Goal: Book appointment/travel/reservation

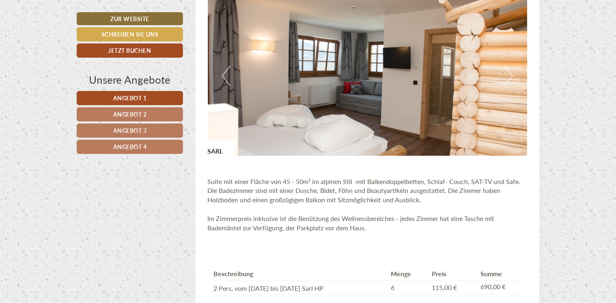
scroll to position [624, 0]
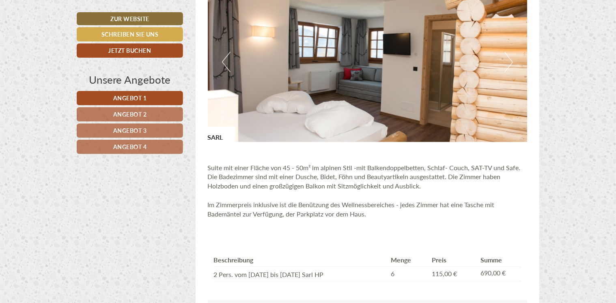
click at [507, 60] on button "Next" at bounding box center [508, 62] width 9 height 20
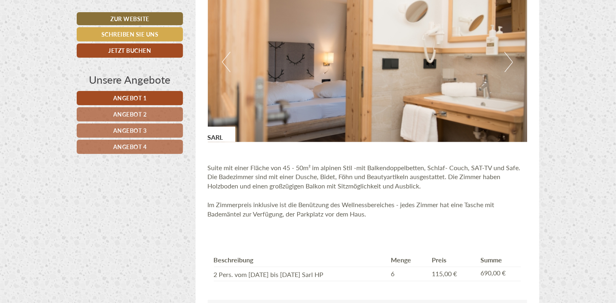
click at [507, 60] on button "Next" at bounding box center [508, 62] width 9 height 20
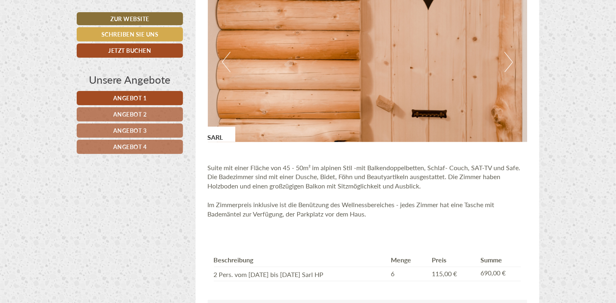
click at [507, 60] on button "Next" at bounding box center [508, 62] width 9 height 20
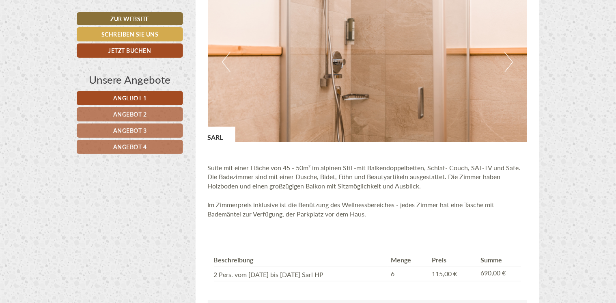
click at [507, 60] on button "Next" at bounding box center [508, 62] width 9 height 20
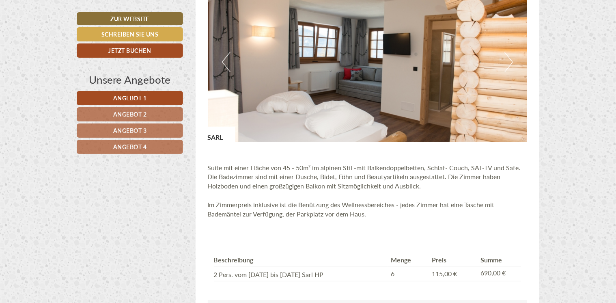
click at [507, 60] on button "Next" at bounding box center [508, 62] width 9 height 20
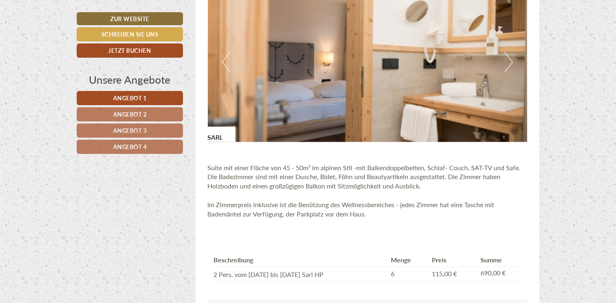
click at [508, 67] on button "Next" at bounding box center [508, 62] width 9 height 20
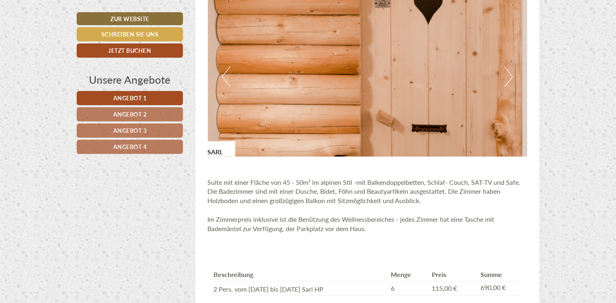
scroll to position [608, 0]
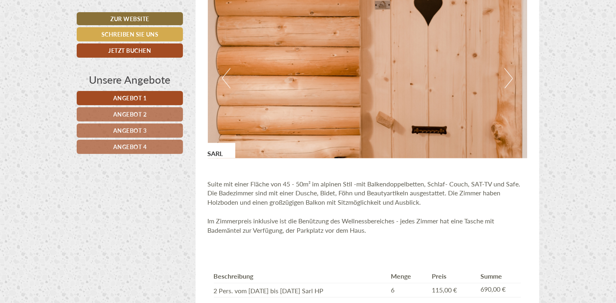
click at [508, 75] on button "Next" at bounding box center [508, 78] width 9 height 20
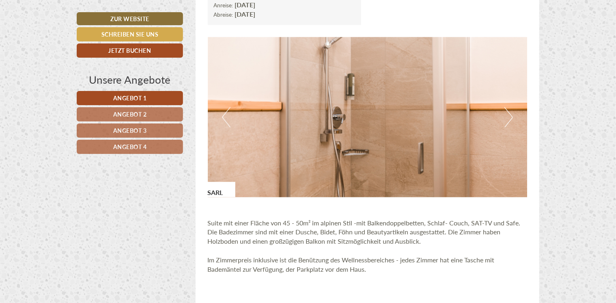
scroll to position [568, 0]
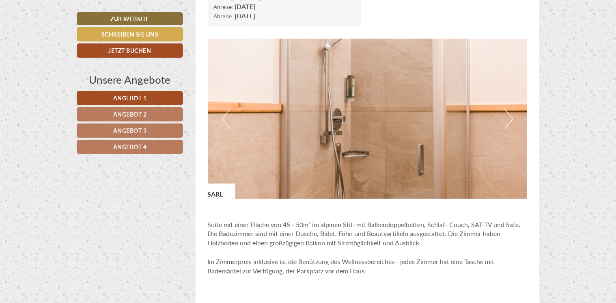
click at [510, 121] on button "Next" at bounding box center [508, 119] width 9 height 20
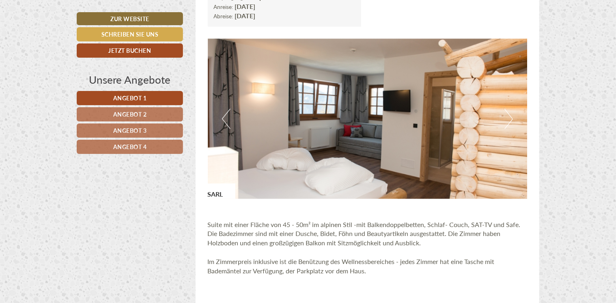
click at [508, 119] on button "Next" at bounding box center [508, 119] width 9 height 20
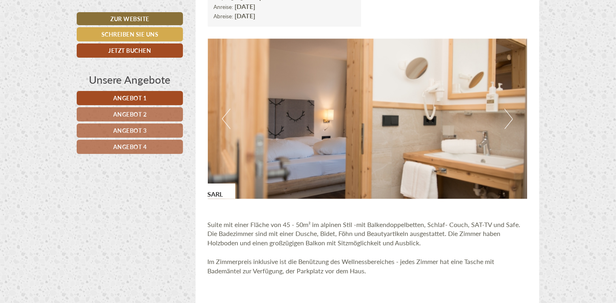
click at [508, 119] on button "Next" at bounding box center [508, 119] width 9 height 20
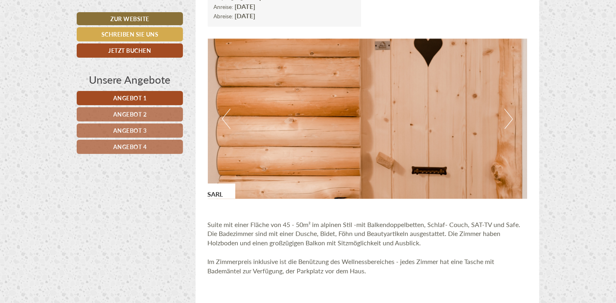
click at [508, 119] on button "Next" at bounding box center [508, 119] width 9 height 20
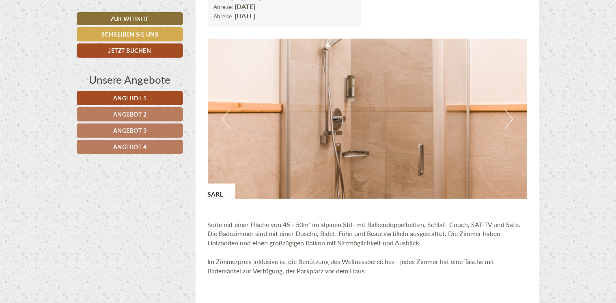
click at [509, 119] on button "Next" at bounding box center [508, 119] width 9 height 20
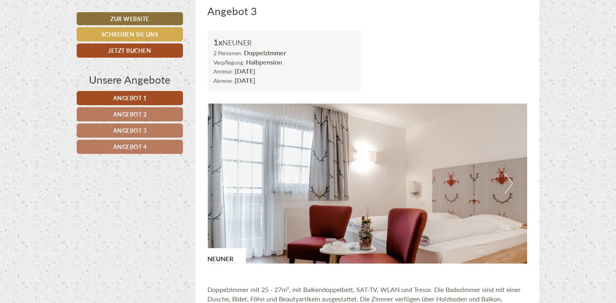
scroll to position [1548, 0]
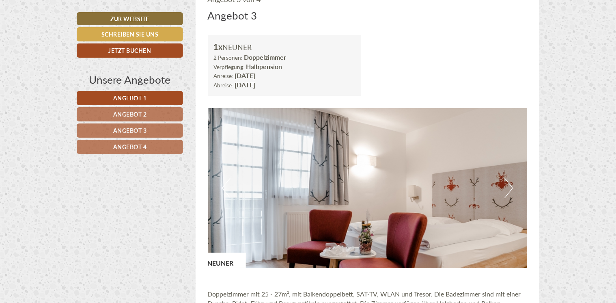
click at [509, 186] on button "Next" at bounding box center [508, 188] width 9 height 20
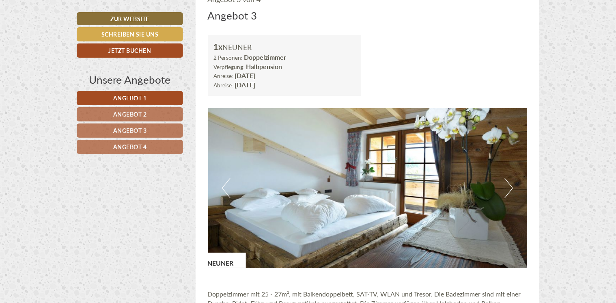
click at [507, 185] on button "Next" at bounding box center [508, 188] width 9 height 20
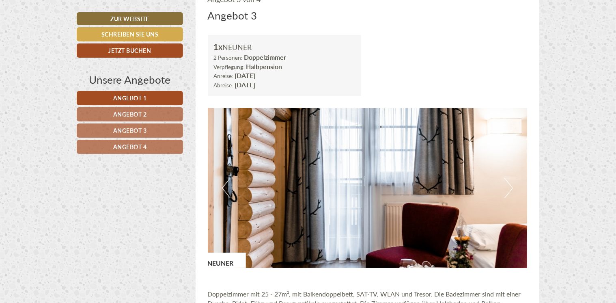
click at [513, 187] on button "Next" at bounding box center [508, 188] width 9 height 20
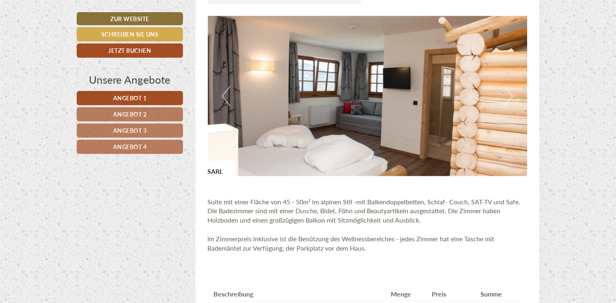
scroll to position [584, 0]
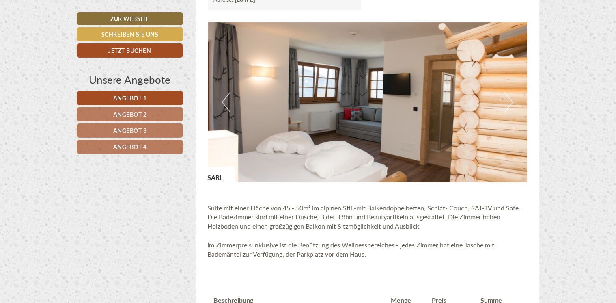
click at [509, 98] on button "Next" at bounding box center [508, 102] width 9 height 20
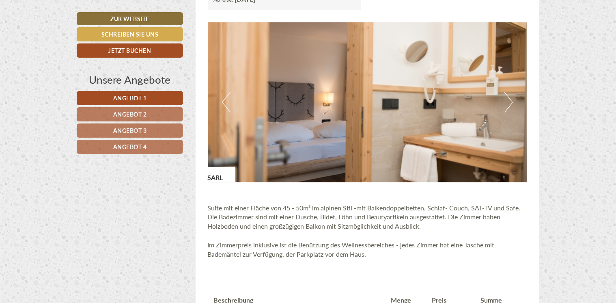
click at [508, 103] on button "Next" at bounding box center [508, 102] width 9 height 20
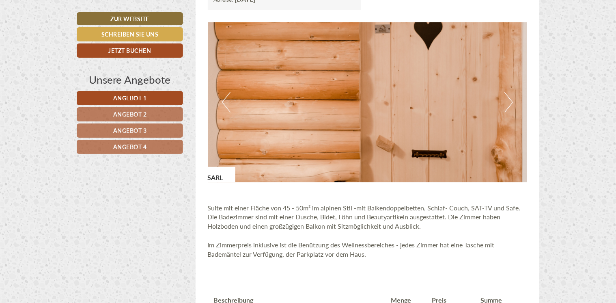
click at [509, 102] on button "Next" at bounding box center [508, 102] width 9 height 20
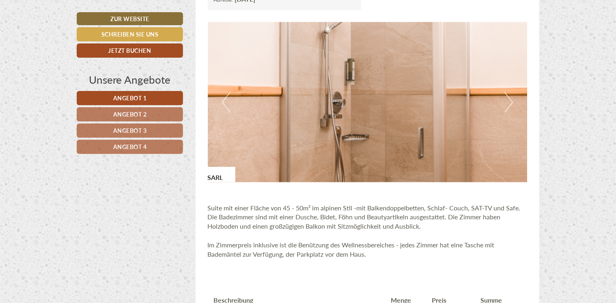
click at [509, 102] on button "Next" at bounding box center [508, 102] width 9 height 20
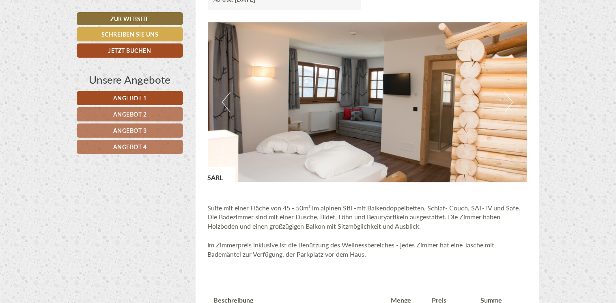
click at [511, 98] on button "Next" at bounding box center [508, 102] width 9 height 20
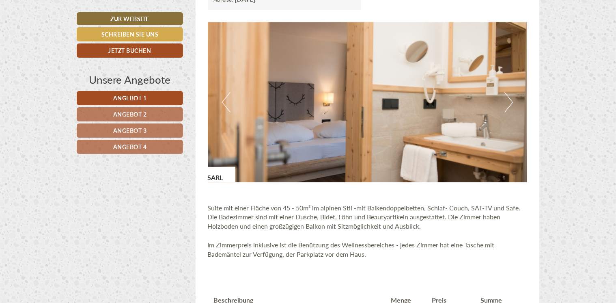
drag, startPoint x: 612, startPoint y: 53, endPoint x: 609, endPoint y: 34, distance: 19.3
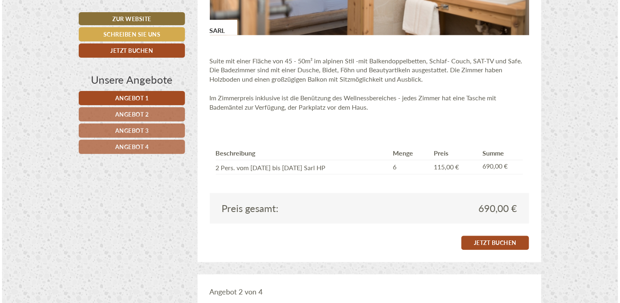
scroll to position [706, 0]
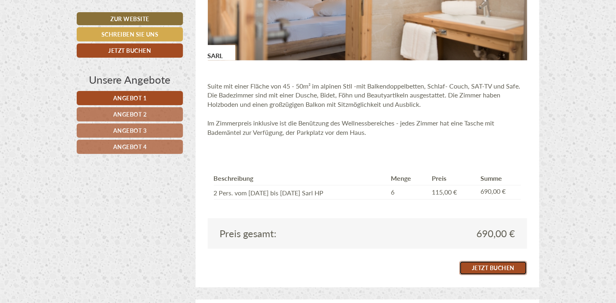
click at [490, 267] on link "Jetzt buchen" at bounding box center [493, 268] width 68 height 14
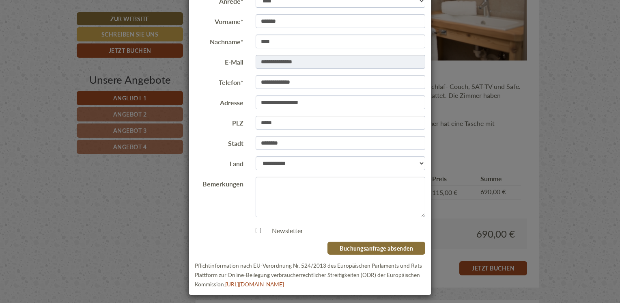
scroll to position [64, 0]
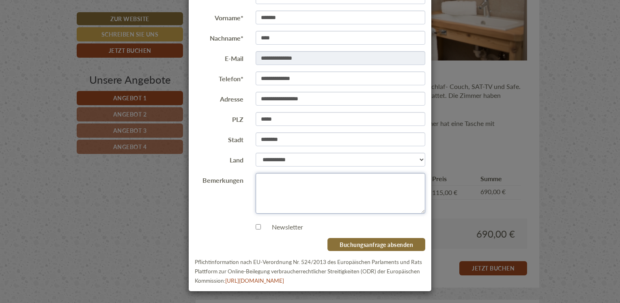
click at [277, 180] on textarea "Bemerkungen" at bounding box center [340, 193] width 170 height 41
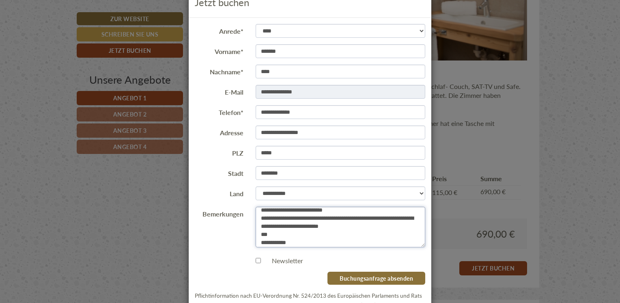
scroll to position [0, 0]
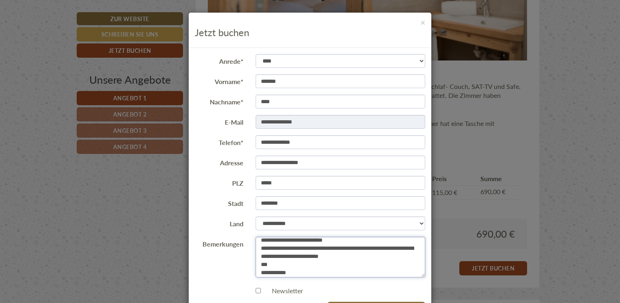
type textarea "**********"
drag, startPoint x: 399, startPoint y: 28, endPoint x: 367, endPoint y: 107, distance: 86.0
click at [367, 107] on div "**********" at bounding box center [309, 183] width 243 height 343
click at [421, 23] on button "×" at bounding box center [422, 22] width 5 height 9
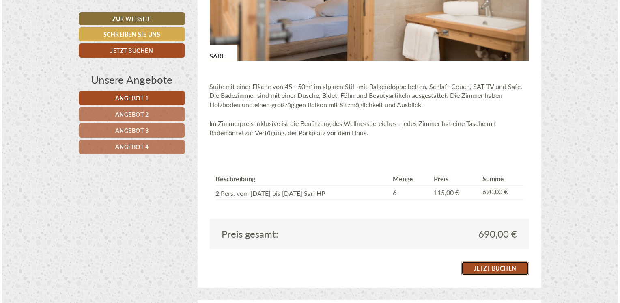
scroll to position [747, 0]
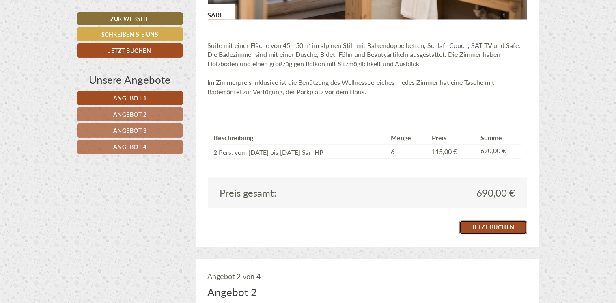
click at [489, 225] on link "Jetzt buchen" at bounding box center [493, 227] width 68 height 14
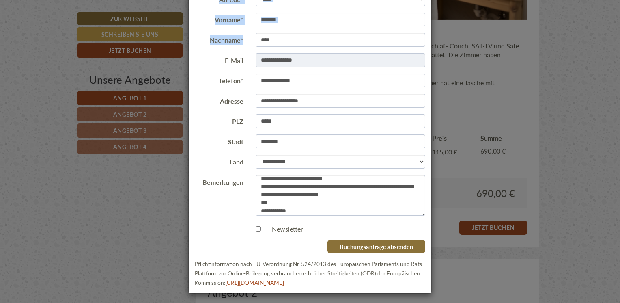
scroll to position [64, 0]
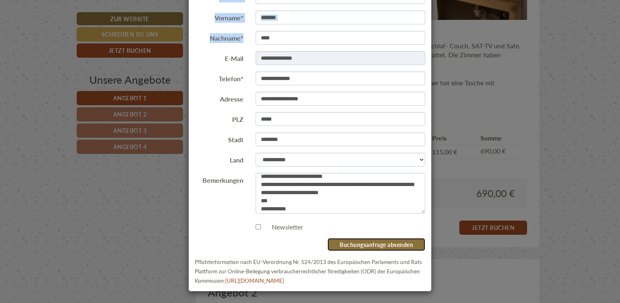
drag, startPoint x: 371, startPoint y: 244, endPoint x: 309, endPoint y: 262, distance: 64.3
click at [370, 243] on button "Buchungsanfrage absenden" at bounding box center [376, 244] width 98 height 13
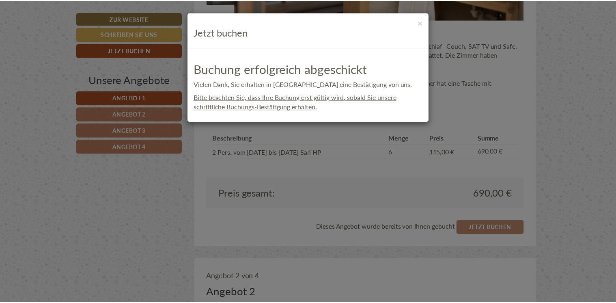
scroll to position [0, 0]
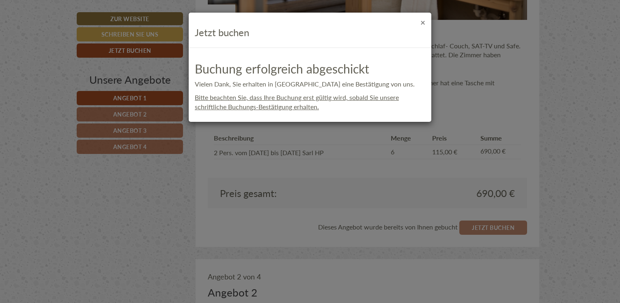
click at [423, 20] on button "×" at bounding box center [422, 22] width 5 height 9
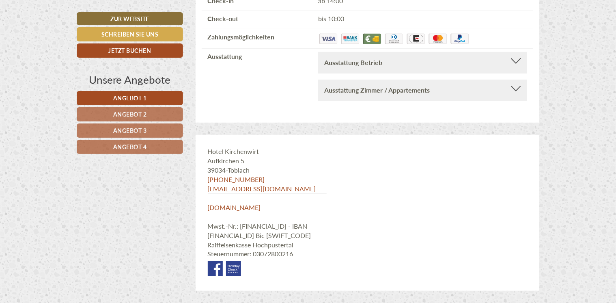
scroll to position [3260, 0]
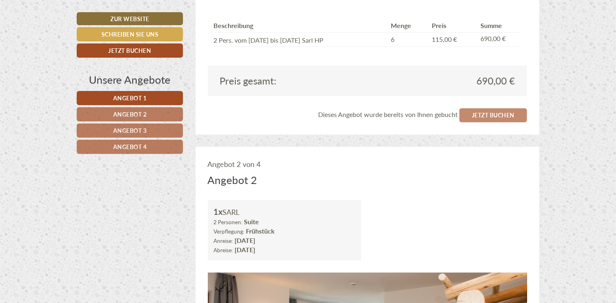
scroll to position [770, 0]
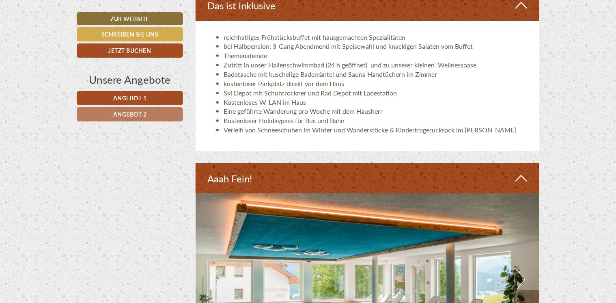
scroll to position [1541, 0]
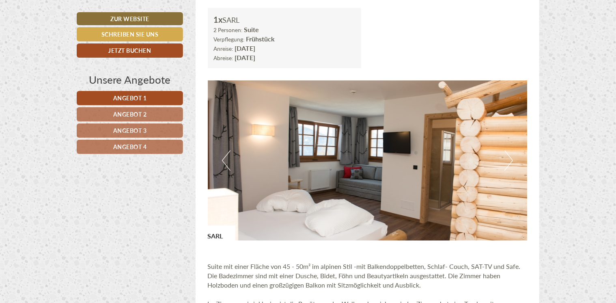
scroll to position [1095, 0]
